Goal: Navigation & Orientation: Find specific page/section

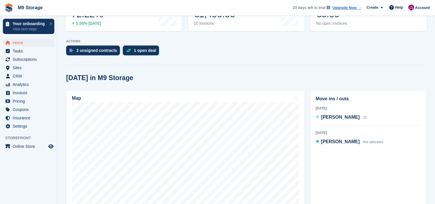
scroll to position [115, 0]
click at [25, 95] on span "Invoices" at bounding box center [30, 93] width 35 height 8
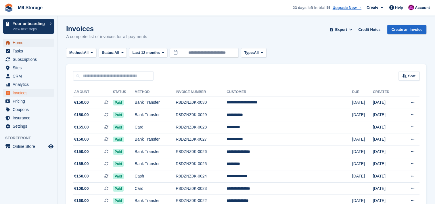
click at [28, 43] on span "Home" at bounding box center [30, 43] width 35 height 8
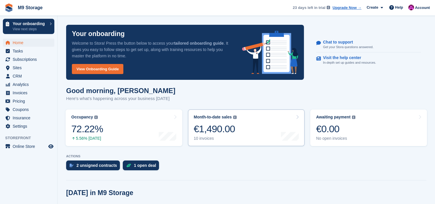
click at [221, 131] on div "€1,490.00" at bounding box center [215, 129] width 43 height 12
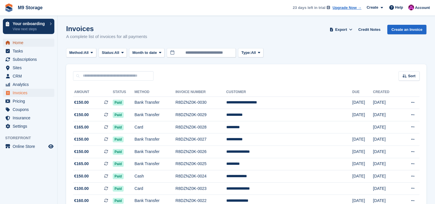
click at [32, 45] on span "Home" at bounding box center [30, 43] width 35 height 8
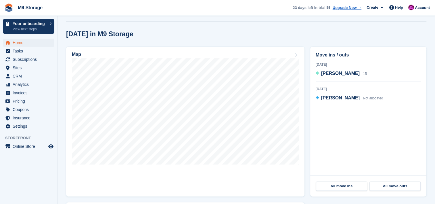
scroll to position [159, 0]
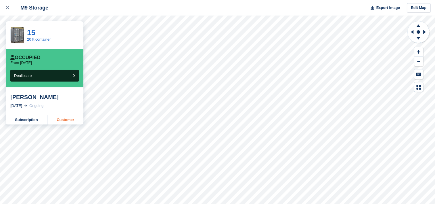
click at [70, 122] on link "Customer" at bounding box center [65, 119] width 36 height 9
